Goal: Task Accomplishment & Management: Manage account settings

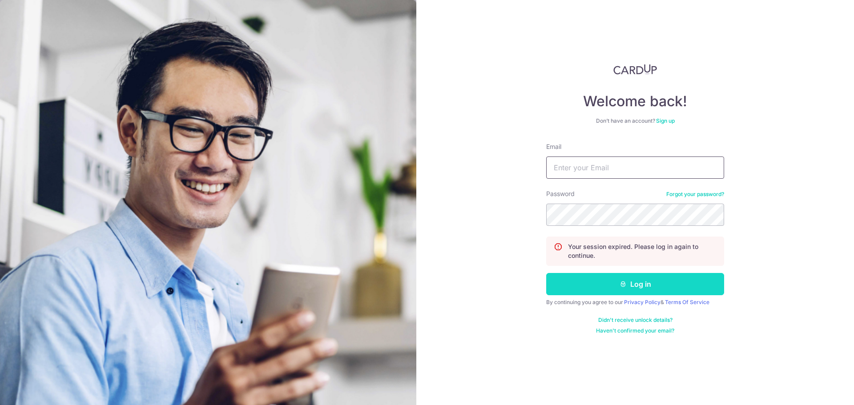
type input "[EMAIL_ADDRESS][DOMAIN_NAME]"
click at [577, 290] on button "Log in" at bounding box center [635, 284] width 178 height 22
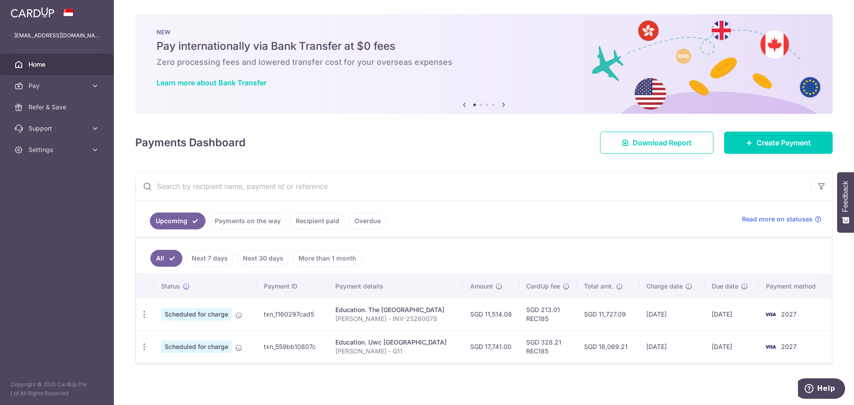
click at [262, 376] on div "× Pause Schedule Pause all future payments in this series Pause just this one p…" at bounding box center [484, 202] width 740 height 405
click at [405, 149] on div "Payments Dashboard Download Report Create Payment" at bounding box center [484, 141] width 698 height 26
click at [509, 271] on ul "All Next 7 days Next 30 days More than 1 month" at bounding box center [478, 256] width 685 height 36
click at [504, 105] on icon at bounding box center [503, 104] width 11 height 11
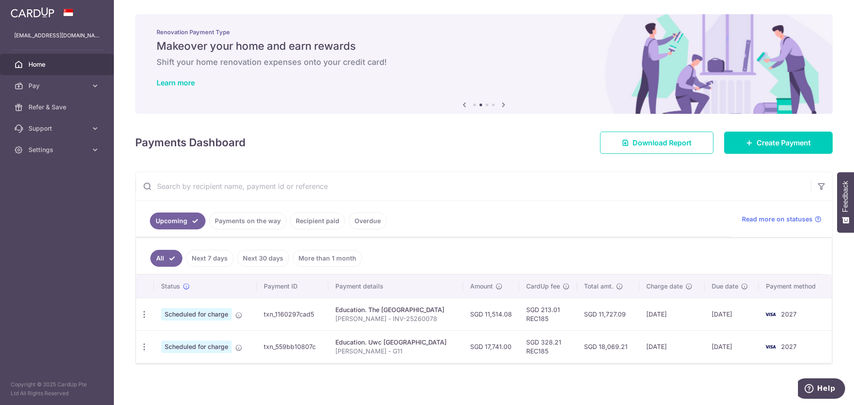
click at [504, 105] on icon at bounding box center [503, 104] width 11 height 11
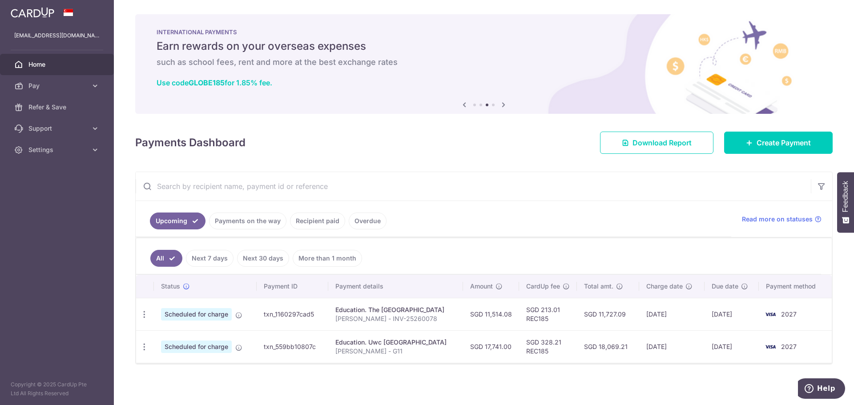
click at [504, 105] on icon at bounding box center [503, 104] width 11 height 11
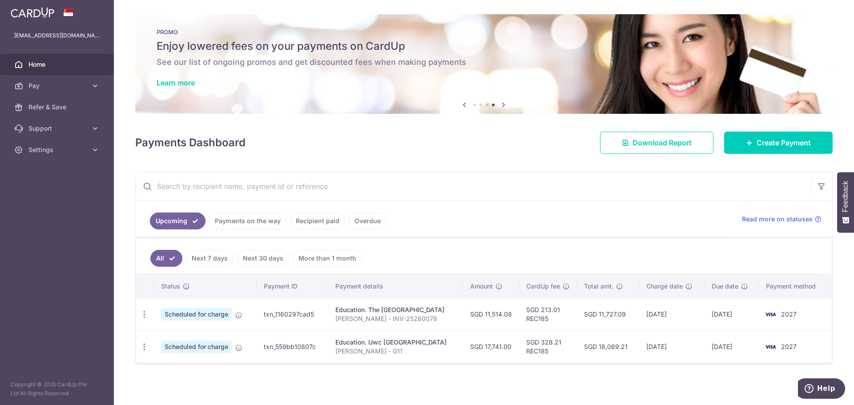
click at [462, 106] on icon at bounding box center [464, 104] width 11 height 11
